Goal: Information Seeking & Learning: Find contact information

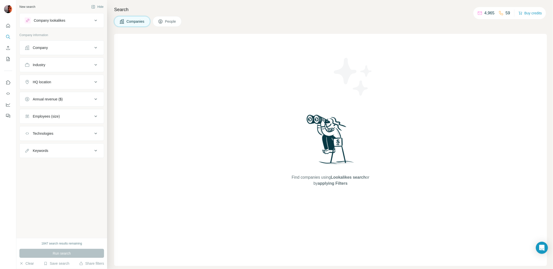
click at [91, 47] on div "Company" at bounding box center [59, 47] width 68 height 5
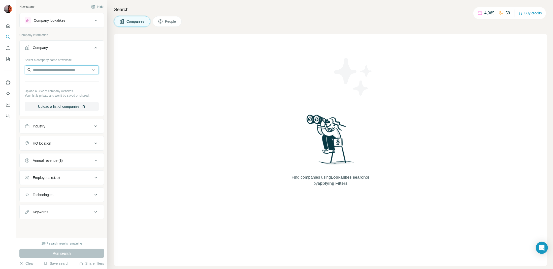
click at [58, 71] on input "text" at bounding box center [62, 69] width 74 height 9
paste input "**********"
type input "**********"
click at [57, 83] on p "Ilg" at bounding box center [51, 80] width 24 height 5
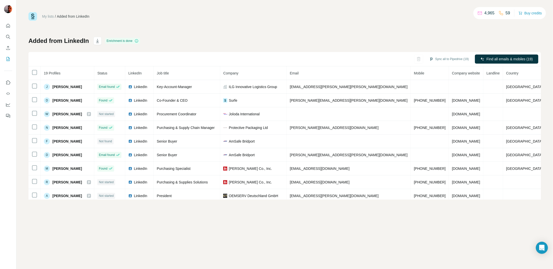
click at [206, 4] on div "My lists / Added from LinkedIn 4,965 59 Buy credits Added from LinkedIn Enrichm…" at bounding box center [284, 134] width 537 height 269
click at [184, 32] on div "My lists / Added from LinkedIn 4,965 59 Buy credits Added from LinkedIn Enrichm…" at bounding box center [284, 105] width 512 height 187
click at [48, 15] on link "My lists" at bounding box center [48, 16] width 12 height 4
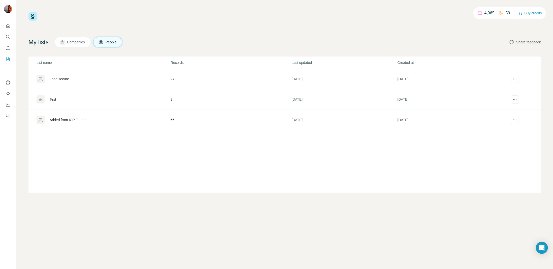
click at [529, 41] on button "Share feedback" at bounding box center [525, 42] width 32 height 5
click at [79, 42] on span "Companies" at bounding box center [76, 42] width 18 height 5
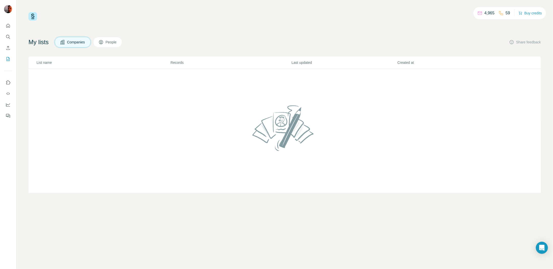
click at [113, 44] on span "People" at bounding box center [112, 42] width 12 height 5
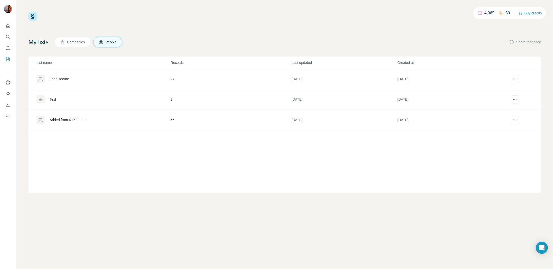
click at [65, 119] on div "Added from ICP Finder" at bounding box center [68, 119] width 36 height 5
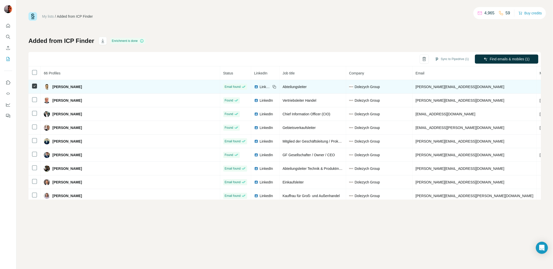
click at [31, 86] on td at bounding box center [34, 87] width 12 height 14
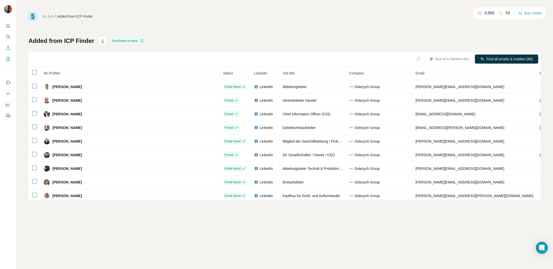
click at [48, 17] on link "My lists" at bounding box center [48, 16] width 12 height 4
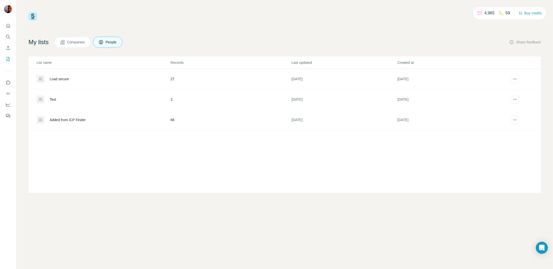
click at [59, 80] on div "Load secure" at bounding box center [59, 78] width 19 height 5
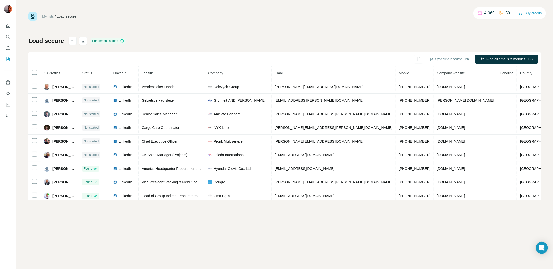
click at [234, 25] on div "My lists / Load secure 4,965 59 Buy credits Load secure Enrichment is done Sync…" at bounding box center [284, 105] width 512 height 187
click at [47, 12] on div "My lists / Load secure" at bounding box center [52, 16] width 48 height 9
click at [46, 15] on link "My lists" at bounding box center [48, 16] width 12 height 4
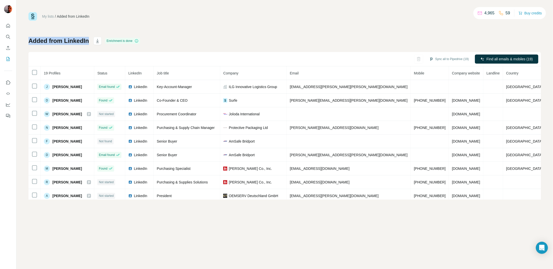
drag, startPoint x: 25, startPoint y: 41, endPoint x: 87, endPoint y: 42, distance: 62.0
click at [87, 42] on div "My lists / Added from LinkedIn 4,965 59 Buy credits Added from LinkedIn Enrichm…" at bounding box center [284, 134] width 537 height 269
click at [361, 21] on div "My lists / Added from LinkedIn 4,965 59 Buy credits Added from LinkedIn Enrichm…" at bounding box center [284, 105] width 512 height 187
click at [319, 14] on div "My lists / Added from LinkedIn 4,965 59 Buy credits" at bounding box center [284, 16] width 512 height 9
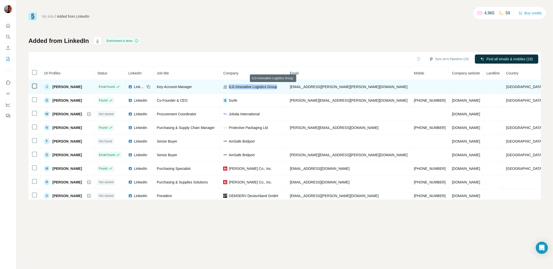
drag, startPoint x: 304, startPoint y: 88, endPoint x: 244, endPoint y: 89, distance: 60.5
click at [244, 89] on td "ILG Innovative Logistics Group" at bounding box center [253, 87] width 67 height 14
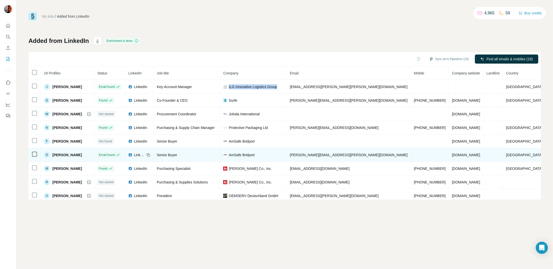
copy span "ILG Innovative Logistics Group"
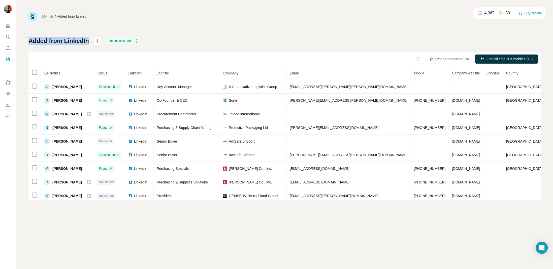
drag, startPoint x: 29, startPoint y: 40, endPoint x: 87, endPoint y: 41, distance: 58.2
click at [87, 41] on h1 "Added from LinkedIn" at bounding box center [58, 41] width 60 height 8
copy h1 "Added from LinkedIn"
click at [329, 27] on div "My lists / Added from LinkedIn 4,965 59 Buy credits Added from LinkedIn Enrichm…" at bounding box center [284, 105] width 512 height 187
click at [50, 16] on link "My lists" at bounding box center [48, 16] width 12 height 4
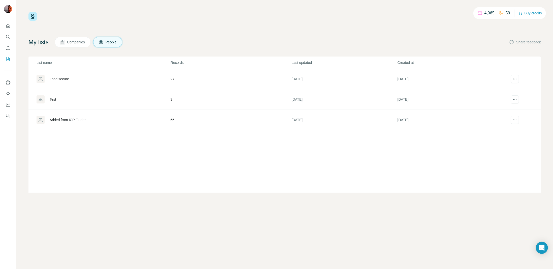
click at [85, 25] on div "4,965 59 Buy credits My lists Companies People Share feedback List name Records…" at bounding box center [284, 102] width 512 height 180
click at [65, 78] on div "Load secure" at bounding box center [59, 78] width 19 height 5
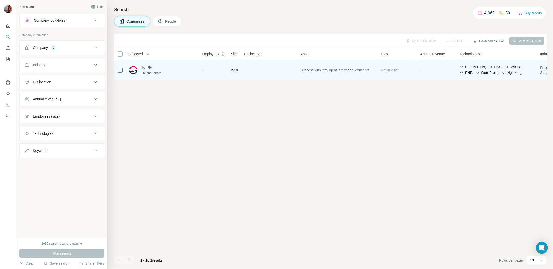
drag, startPoint x: 183, startPoint y: 72, endPoint x: 200, endPoint y: 71, distance: 16.9
click at [187, 71] on div "Freight Service" at bounding box center [168, 73] width 54 height 5
click at [157, 66] on div at bounding box center [156, 67] width 4 height 4
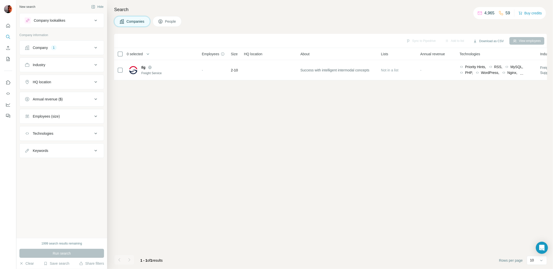
click at [97, 49] on icon at bounding box center [96, 48] width 6 height 6
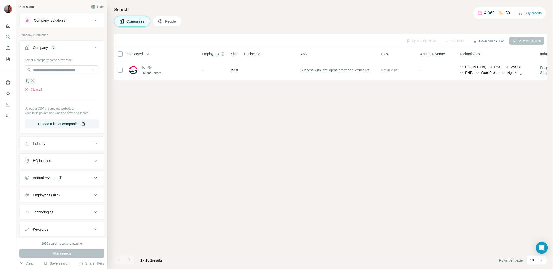
click at [51, 80] on ul "Ilg" at bounding box center [62, 80] width 74 height 6
click at [32, 80] on icon "button" at bounding box center [32, 80] width 2 height 2
click at [57, 70] on input "text" at bounding box center [62, 69] width 74 height 9
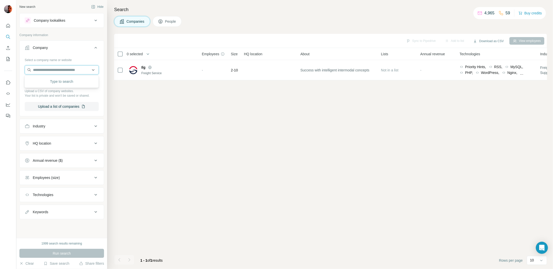
paste input "**********"
type input "**********"
click at [52, 85] on p "[DOMAIN_NAME]" at bounding box center [51, 85] width 24 height 5
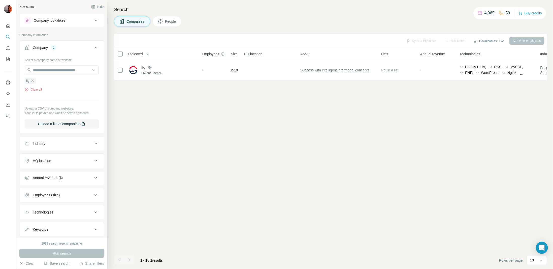
click at [194, 141] on div "Sync to Pipedrive Add to list Download as CSV View employees 0 selected Compani…" at bounding box center [330, 151] width 433 height 235
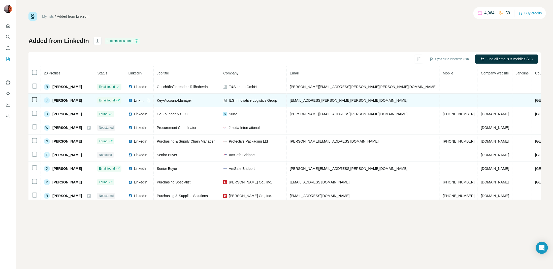
click at [440, 100] on td at bounding box center [459, 100] width 38 height 14
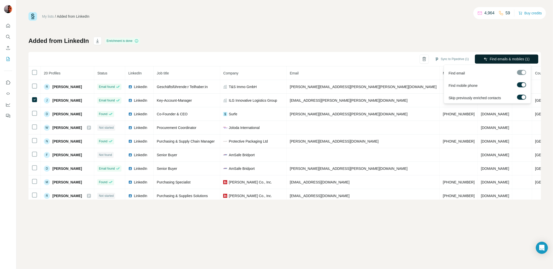
click at [502, 61] on span "Find emails & mobiles (1)" at bounding box center [510, 58] width 40 height 5
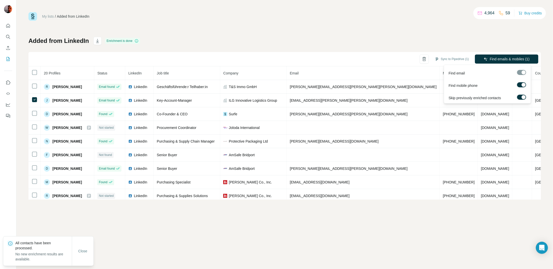
click at [519, 94] on label at bounding box center [521, 96] width 9 height 5
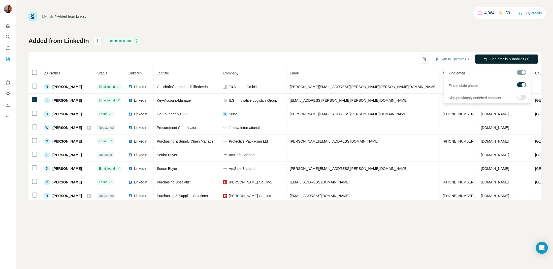
click at [518, 58] on span "Find emails & mobiles (1)" at bounding box center [510, 58] width 40 height 5
click at [522, 96] on label at bounding box center [521, 96] width 9 height 5
click at [330, 29] on div "My lists / Added from LinkedIn 4,963 59 Buy credits Added from LinkedIn Enrichm…" at bounding box center [284, 105] width 512 height 187
click at [327, 8] on div "My lists / Added from LinkedIn 4,963 59 Buy credits Added from LinkedIn Enrichm…" at bounding box center [284, 134] width 537 height 269
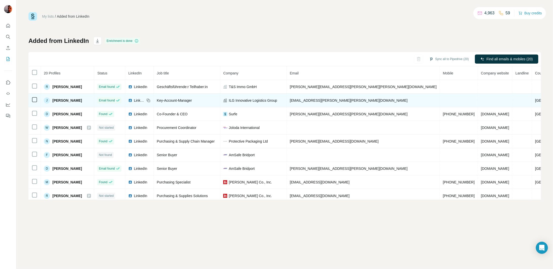
click at [50, 100] on div "J" at bounding box center [47, 100] width 6 height 6
click at [70, 100] on span "Jasmin Dobler" at bounding box center [66, 100] width 29 height 5
drag, startPoint x: 302, startPoint y: 99, endPoint x: 249, endPoint y: 100, distance: 52.9
click at [249, 100] on div "ILG Innovative Logistics Group" at bounding box center [253, 100] width 60 height 5
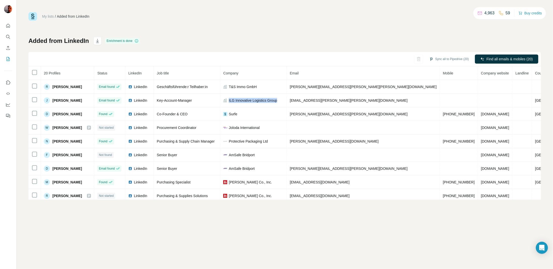
copy span "ILG Innovative Logistics Group"
drag, startPoint x: 193, startPoint y: 31, endPoint x: 191, endPoint y: 21, distance: 10.6
click at [193, 31] on div "My lists / Added from LinkedIn 4,963 59 Buy credits Added from LinkedIn Enrichm…" at bounding box center [284, 105] width 512 height 187
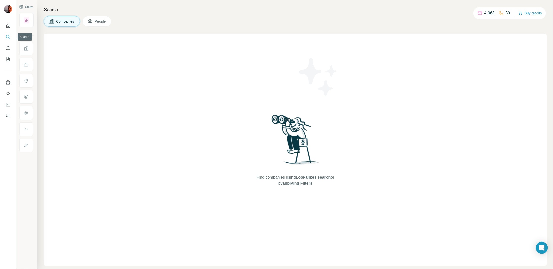
click at [6, 39] on icon "Search" at bounding box center [8, 36] width 5 height 5
click at [8, 37] on icon "Search" at bounding box center [8, 36] width 5 height 5
click at [102, 22] on span "People" at bounding box center [101, 21] width 12 height 5
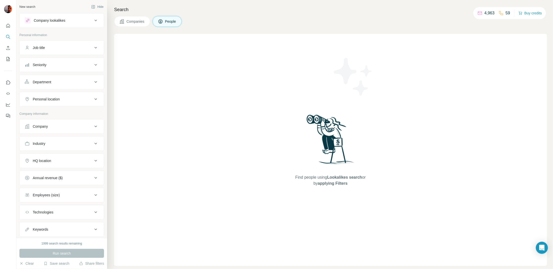
drag, startPoint x: 127, startPoint y: 26, endPoint x: 130, endPoint y: 23, distance: 4.6
click at [127, 25] on div "Search Companies People Find people using Lookalikes search or by applying Filt…" at bounding box center [330, 134] width 446 height 269
click at [131, 21] on span "Companies" at bounding box center [135, 21] width 18 height 5
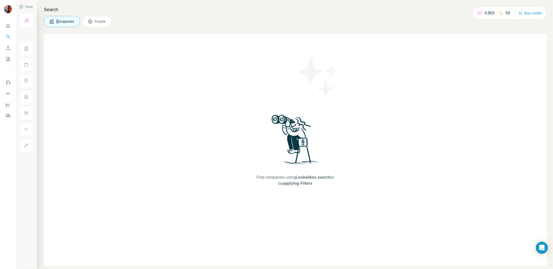
click at [108, 21] on button "People" at bounding box center [96, 21] width 29 height 11
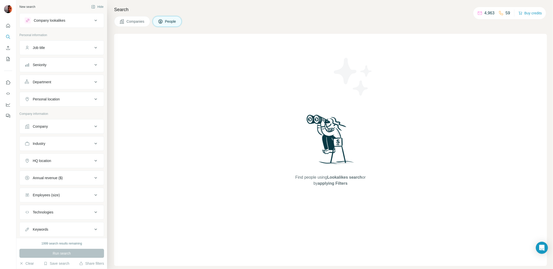
click at [86, 132] on div "Company" at bounding box center [61, 126] width 85 height 15
click at [86, 128] on button "Company" at bounding box center [62, 126] width 84 height 12
click at [79, 145] on input "text" at bounding box center [62, 148] width 74 height 9
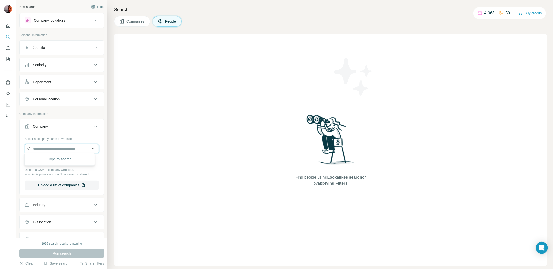
click at [58, 147] on input "text" at bounding box center [62, 148] width 74 height 9
paste input "**********"
type input "**********"
click at [63, 158] on div "Ilg [DOMAIN_NAME]" at bounding box center [60, 161] width 68 height 14
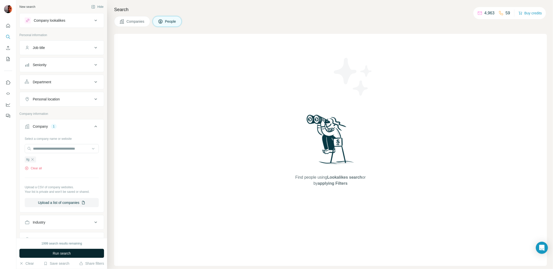
click at [72, 251] on button "Run search" at bounding box center [61, 252] width 85 height 9
click at [208, 78] on div "Find people using Lookalikes search or by applying Filters" at bounding box center [330, 150] width 433 height 232
click at [137, 19] on span "Companies" at bounding box center [135, 21] width 18 height 5
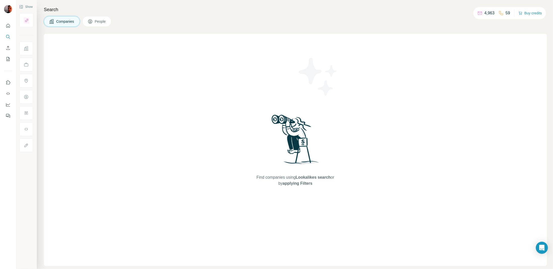
click at [67, 19] on span "Companies" at bounding box center [65, 21] width 18 height 5
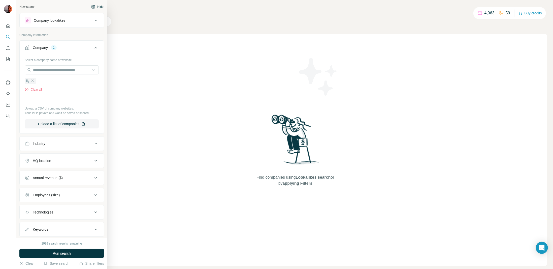
click at [95, 5] on button "Hide" at bounding box center [97, 7] width 19 height 8
click at [30, 8] on div "New search" at bounding box center [27, 7] width 16 height 5
